Goal: Task Accomplishment & Management: Complete application form

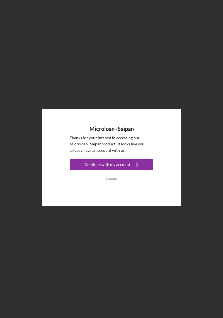
click at [145, 170] on button "Continue with my account Icon/Navigate" at bounding box center [111, 164] width 83 height 11
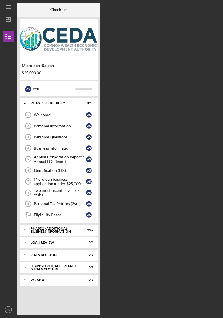
click at [32, 171] on icon "Identification (I.D.) 6" at bounding box center [28, 171] width 14 height 14
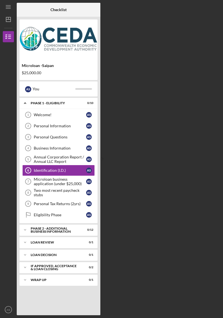
scroll to position [18, 0]
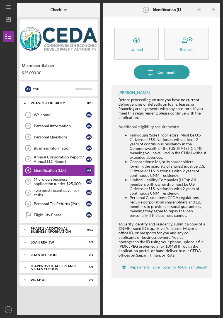
click at [149, 30] on button "Icon/Upload Upload" at bounding box center [136, 44] width 45 height 32
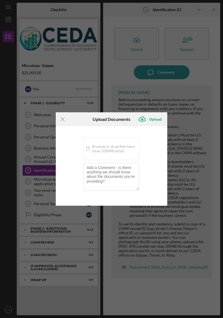
click at [128, 146] on div "Icon/Document Browse or drag files here (max 100MB total) Tap to choose files o…" at bounding box center [111, 148] width 56 height 23
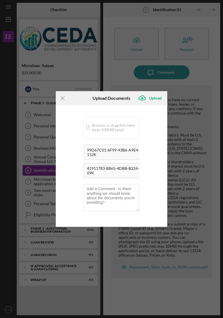
click at [156, 97] on div "Upload" at bounding box center [155, 98] width 13 height 11
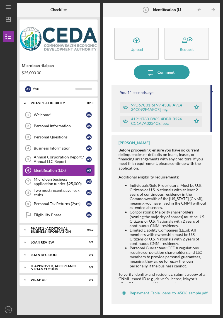
click at [34, 177] on div "Microloan business application (under $25,000)" at bounding box center [60, 181] width 52 height 9
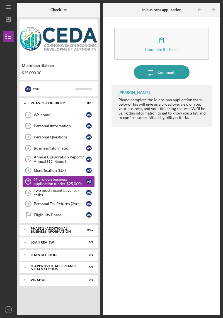
click at [34, 188] on div "Two most recent paycheck stubs" at bounding box center [60, 192] width 52 height 9
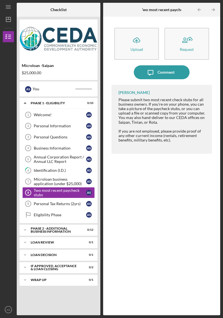
click at [142, 32] on button "Icon/Upload Upload" at bounding box center [136, 44] width 45 height 32
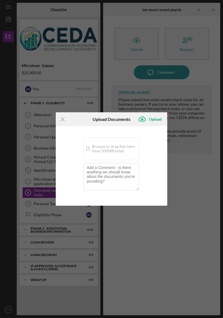
click at [122, 159] on div "Icon/Document Browse or drag files here (max 100MB total) Tap to choose files o…" at bounding box center [111, 148] width 56 height 23
click at [95, 153] on div "Icon/Document Browse or drag files here (max 100MB total) Tap to choose files o…" at bounding box center [111, 148] width 56 height 23
click at [60, 119] on icon "Icon/Menu Close" at bounding box center [63, 119] width 14 height 14
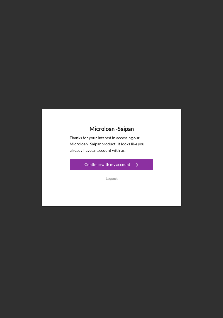
click at [89, 170] on div "Continue with my account" at bounding box center [107, 164] width 46 height 11
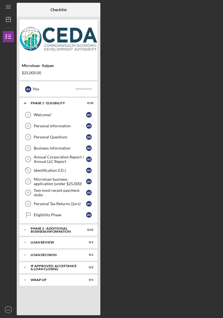
click at [34, 193] on div "Two most recent paycheck stubs" at bounding box center [60, 192] width 52 height 9
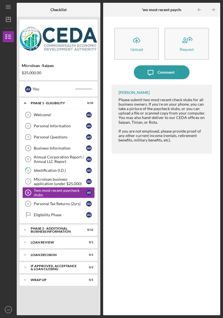
scroll to position [18, 0]
click at [142, 33] on icon "Icon/Upload" at bounding box center [136, 40] width 14 height 14
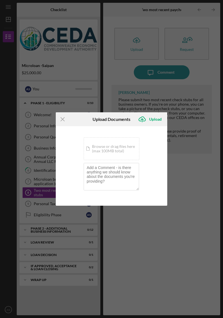
click at [126, 151] on div "Icon/Document Browse or drag files here (max 100MB total) Tap to choose files o…" at bounding box center [111, 148] width 56 height 23
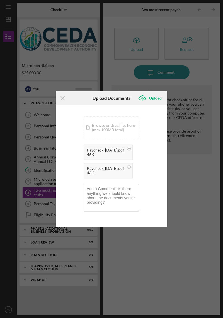
click at [138, 99] on icon "Icon/Upload" at bounding box center [142, 98] width 14 height 14
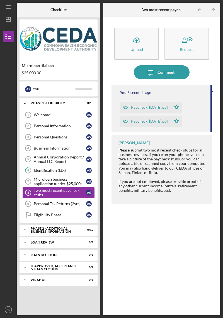
click at [33, 197] on icon "Personal Tax Returns (2yrs) 9" at bounding box center [28, 204] width 14 height 14
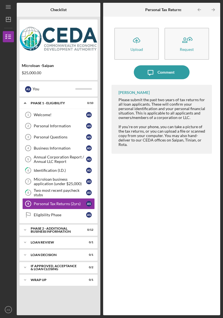
click at [40, 188] on div "Two most recent paycheck stubs" at bounding box center [60, 192] width 52 height 9
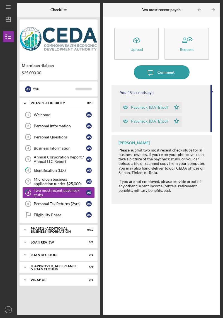
click at [36, 168] on div "Identification (I.D.)" at bounding box center [60, 170] width 52 height 4
